Goal: Register for event/course: Register for event/course

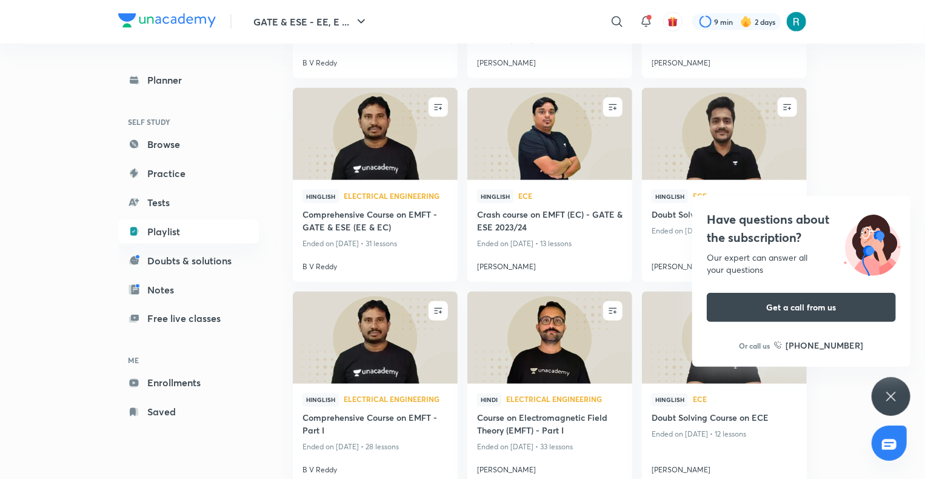
click at [892, 402] on icon at bounding box center [891, 396] width 15 height 15
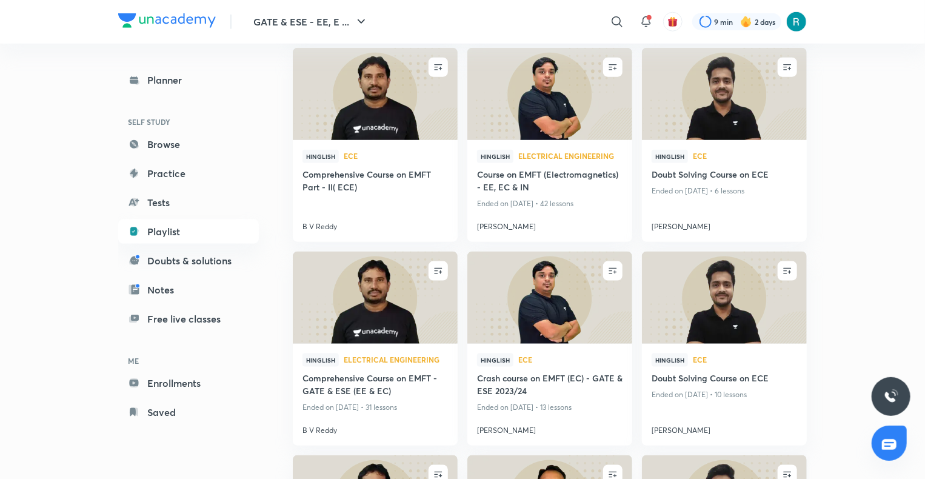
scroll to position [674, 0]
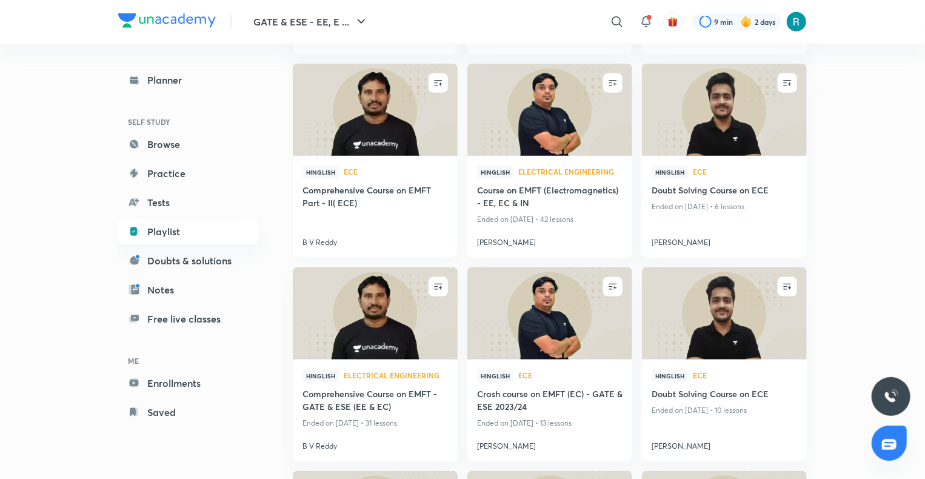
click at [382, 140] on img at bounding box center [375, 110] width 168 height 94
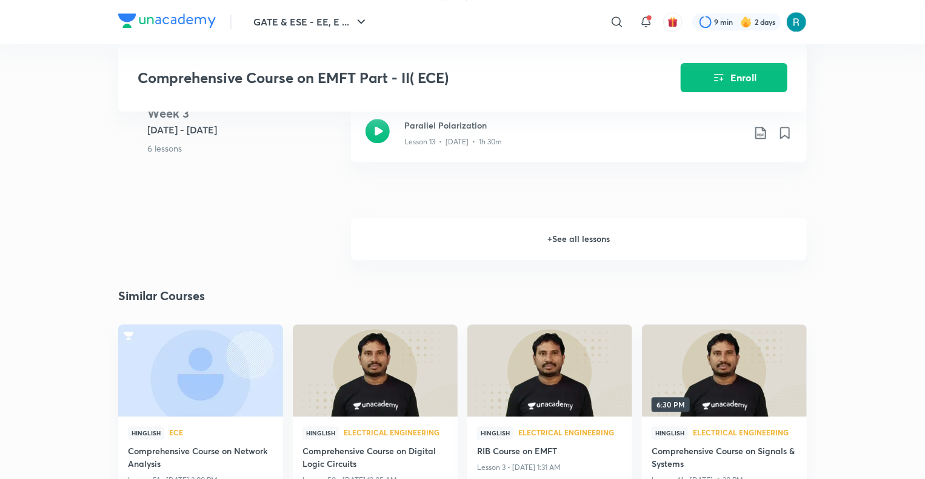
scroll to position [1496, 0]
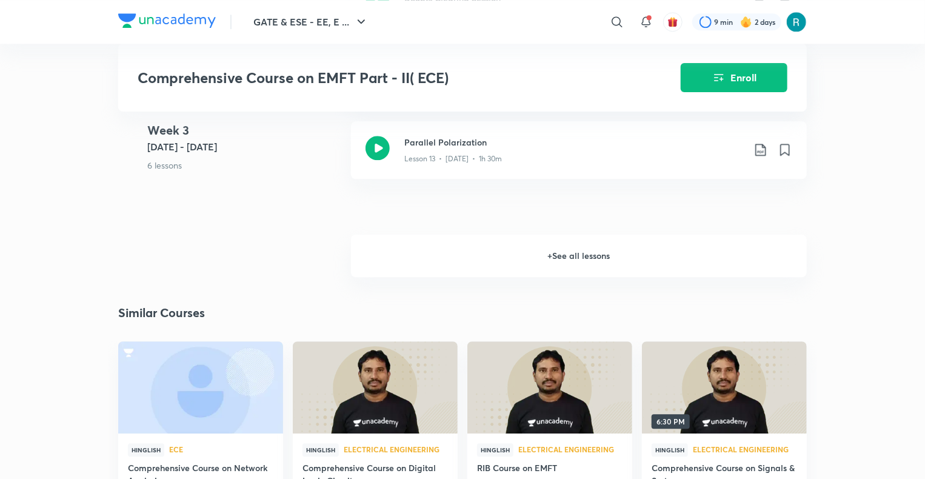
click at [548, 252] on h6 "+ See all lessons" at bounding box center [579, 256] width 456 height 42
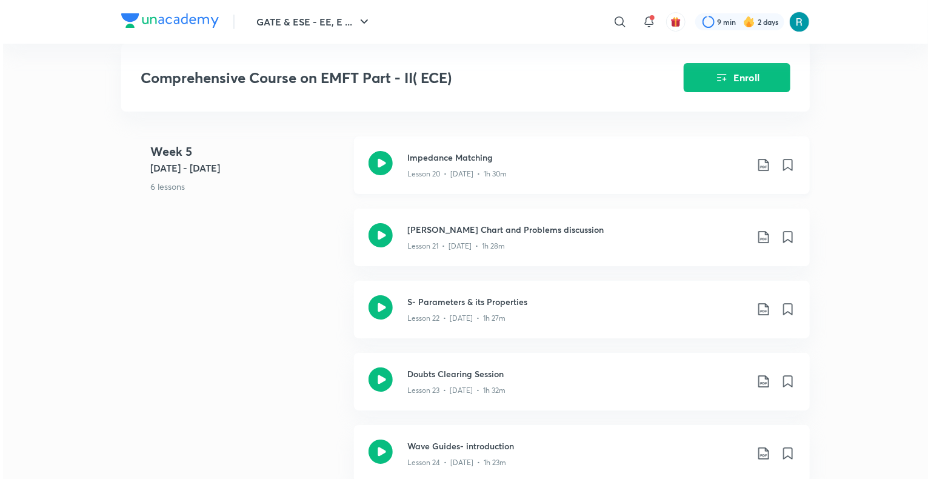
scroll to position [2173, 0]
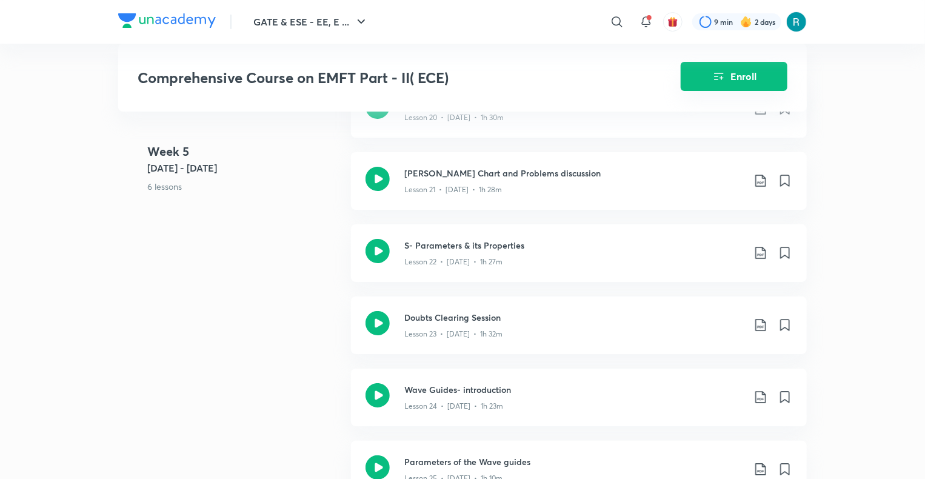
click at [693, 72] on button "Enroll" at bounding box center [734, 76] width 107 height 29
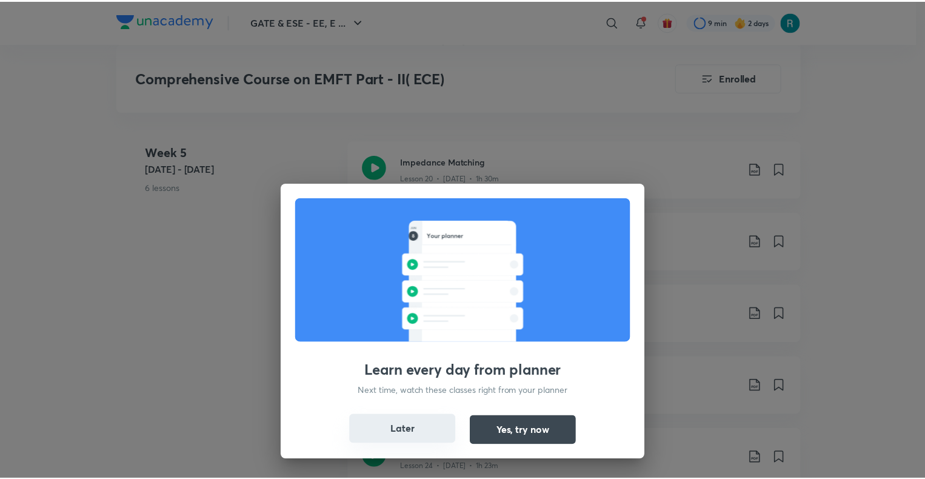
scroll to position [2234, 0]
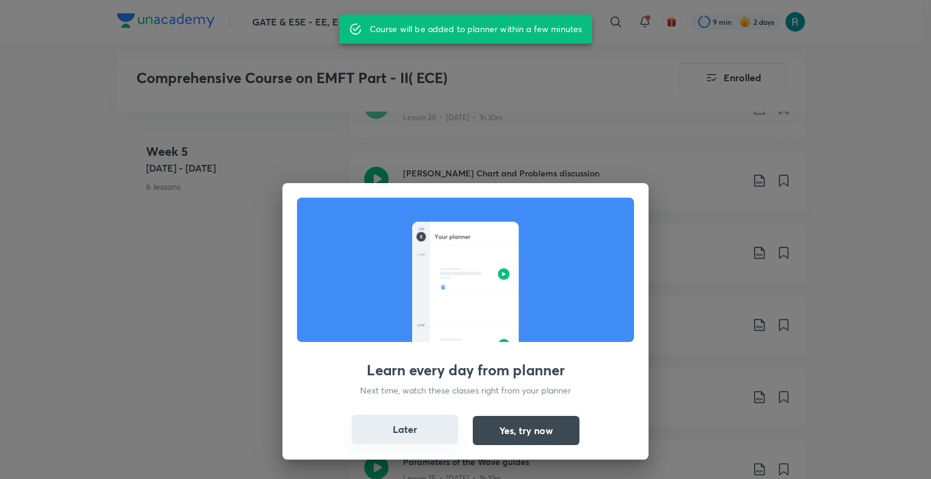
click at [422, 430] on button "Later" at bounding box center [405, 429] width 107 height 29
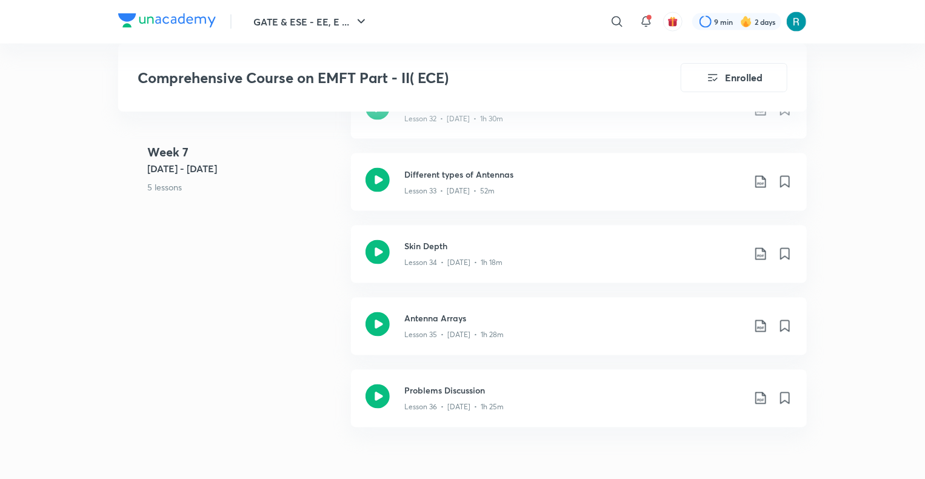
scroll to position [3228, 0]
click at [552, 181] on div "Lesson 33 • [DATE] • 52m" at bounding box center [573, 189] width 339 height 16
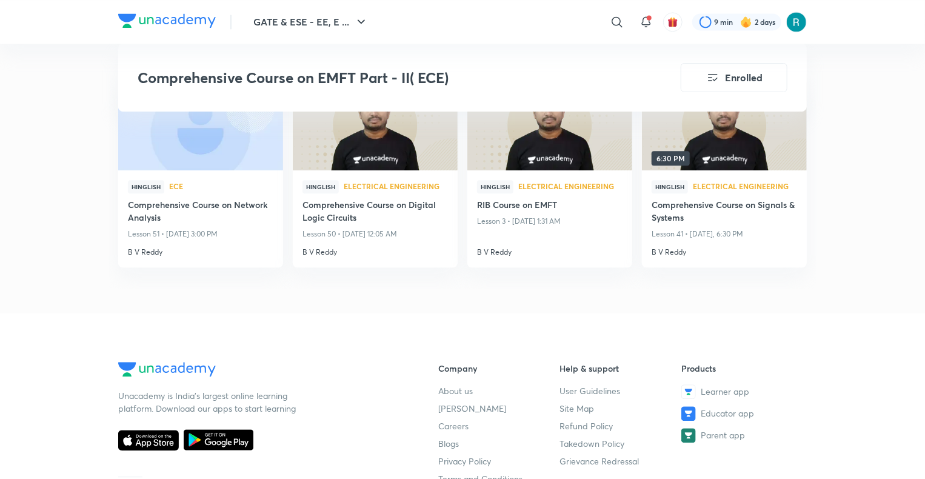
scroll to position [3691, 0]
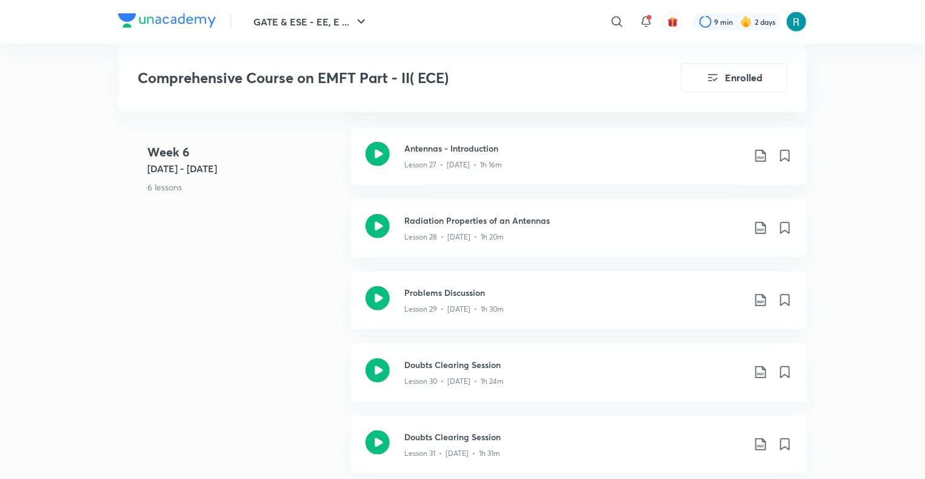
scroll to position [2768, 0]
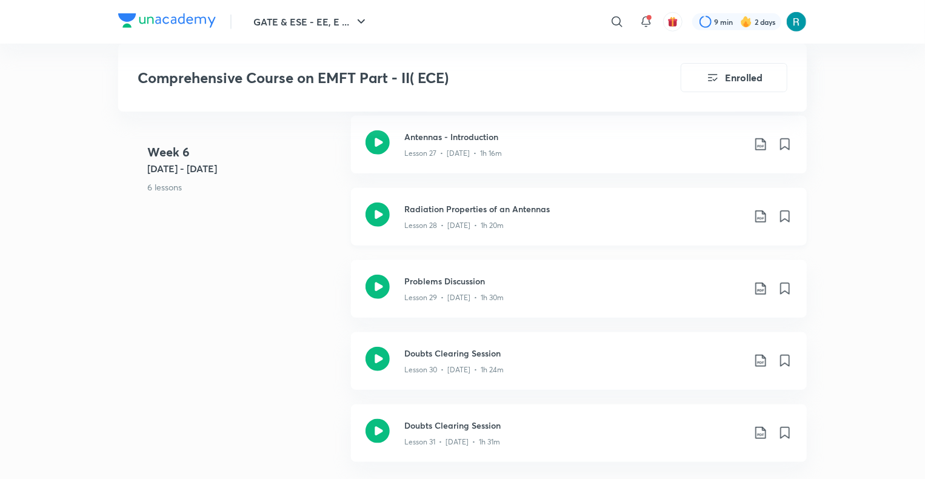
click at [561, 212] on h3 "Radiation Properties of an Antennas" at bounding box center [573, 208] width 339 height 13
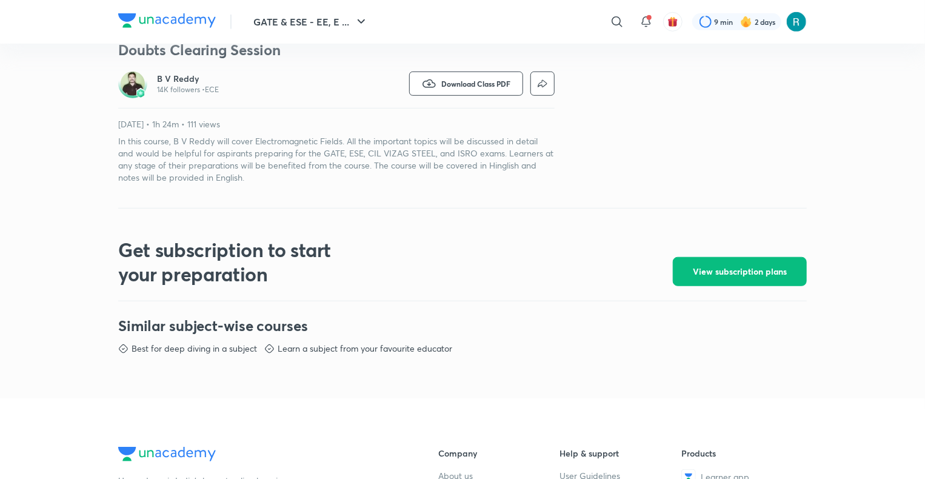
scroll to position [364, 0]
